Goal: Information Seeking & Learning: Learn about a topic

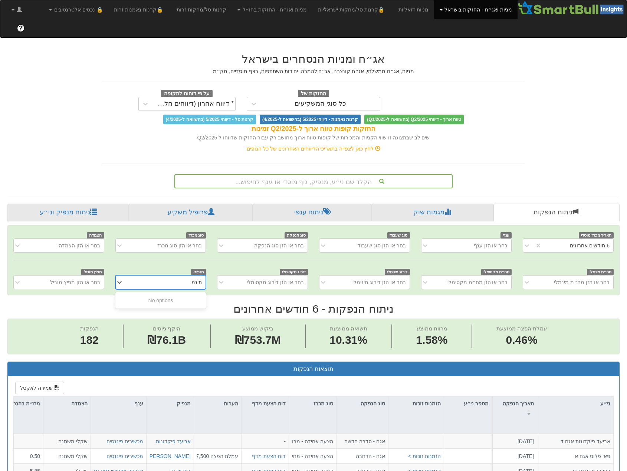
scroll to position [0, 1432]
type input "ת"
click at [487, 145] on div "לחץ כאן לצפייה בתאריכי הדיווחים האחרונים של כל הגופים" at bounding box center [313, 148] width 434 height 7
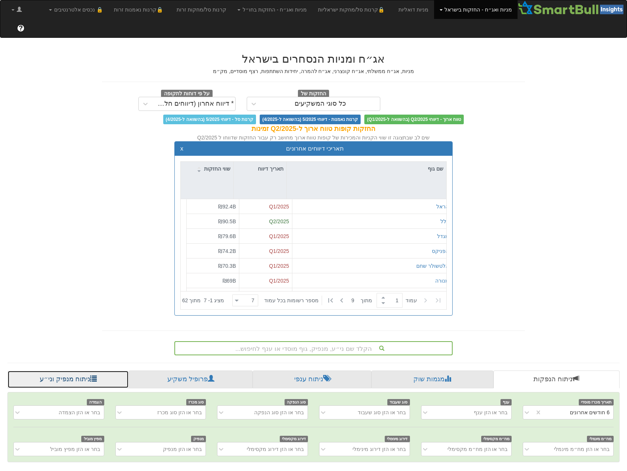
click at [74, 371] on link "ניתוח מנפיק וני״ע" at bounding box center [67, 380] width 121 height 18
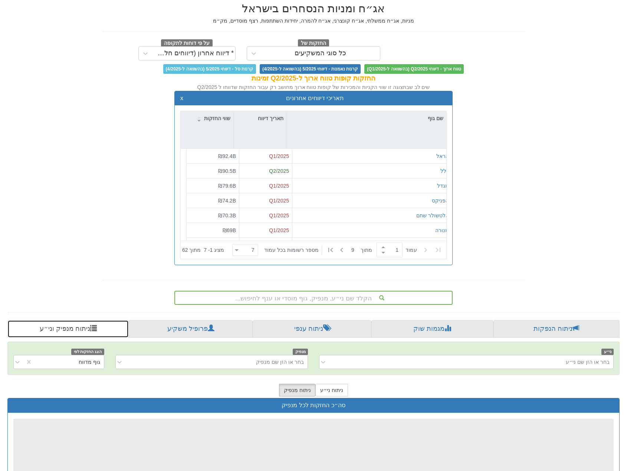
scroll to position [143, 0]
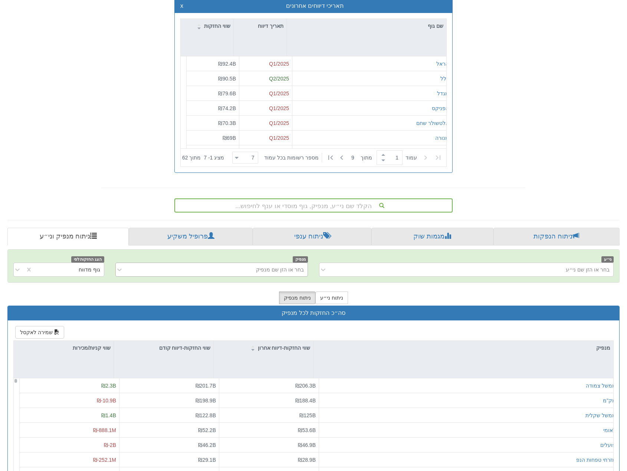
click at [267, 264] on div "בחר או הזן שם מנפיק" at bounding box center [217, 270] width 180 height 12
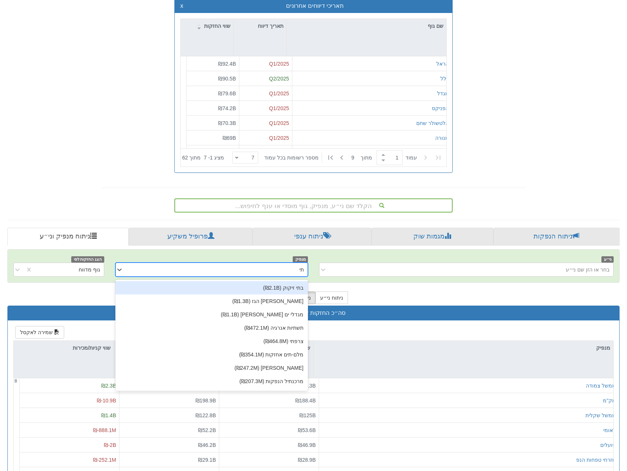
type input "תיג"
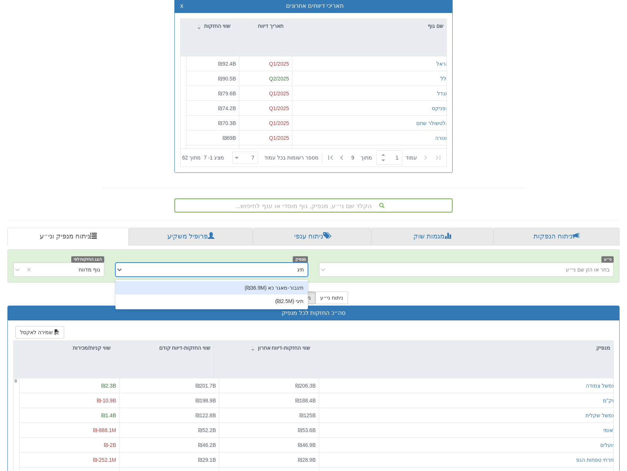
click at [263, 281] on div "תיגבור-מאגר כא (₪36.9M)" at bounding box center [211, 287] width 193 height 13
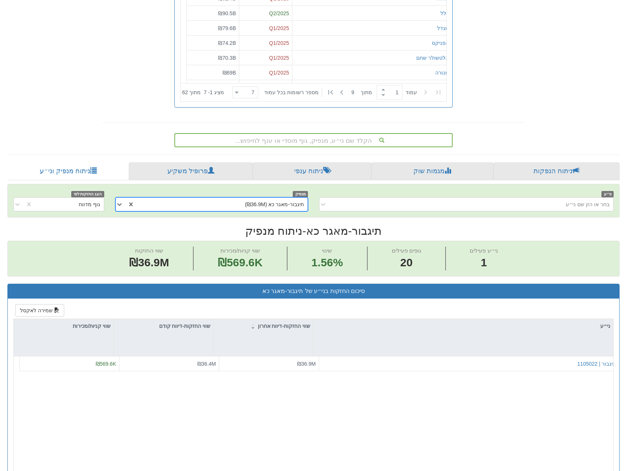
scroll to position [297, 0]
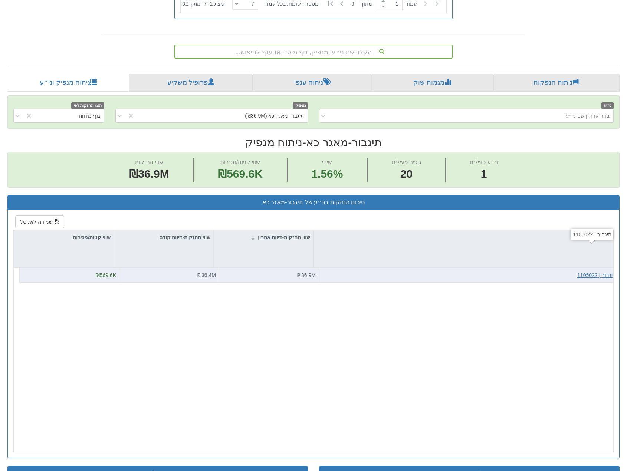
click at [590, 272] on div "תיגבור | 1105022" at bounding box center [596, 275] width 39 height 7
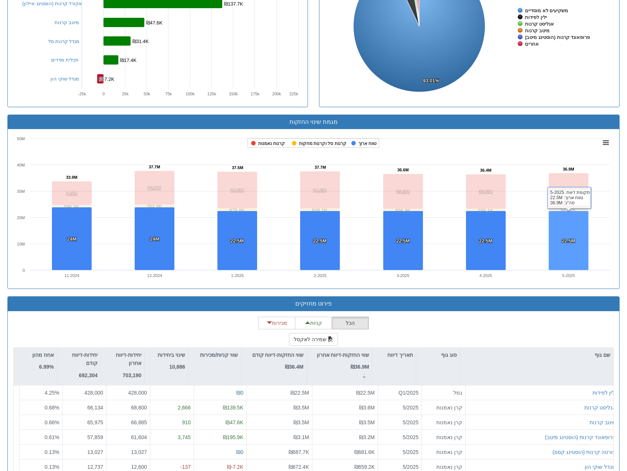
scroll to position [600, 0]
